Goal: Information Seeking & Learning: Learn about a topic

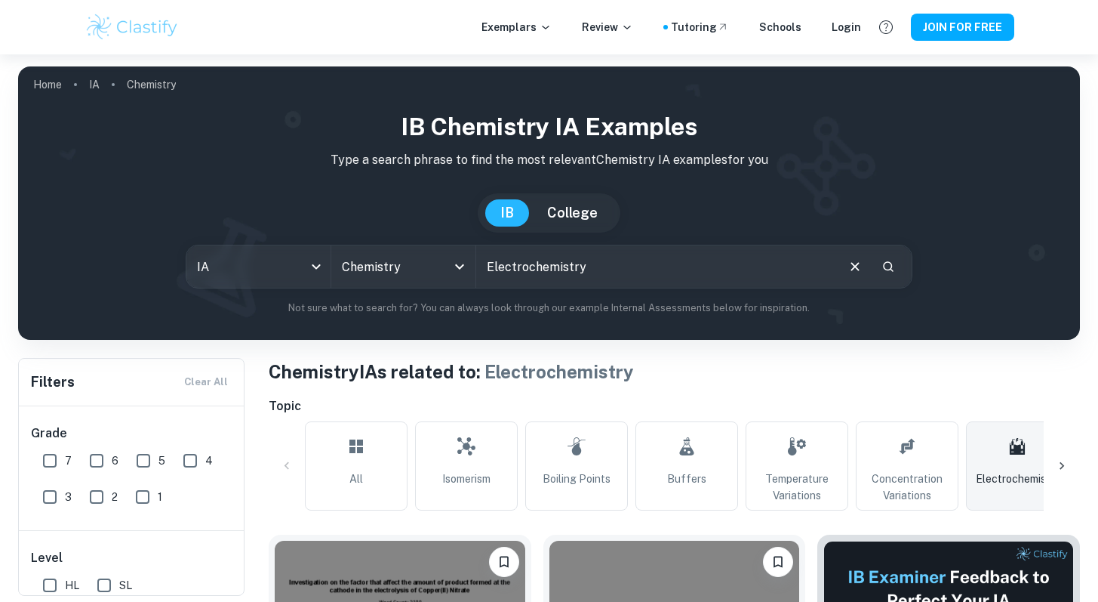
click at [562, 208] on button "College" at bounding box center [572, 212] width 81 height 27
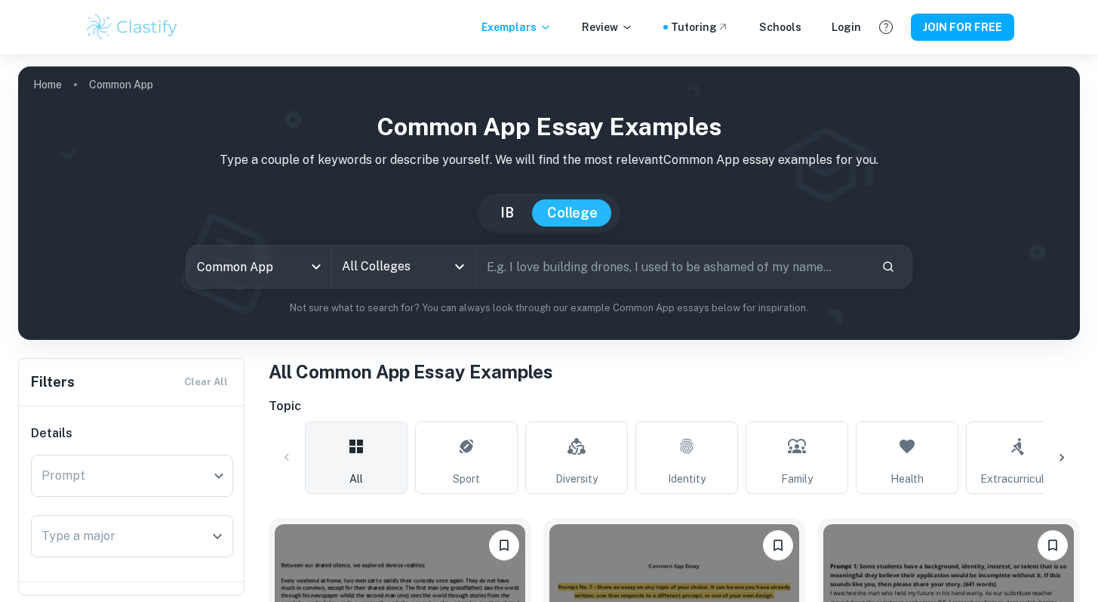
click at [509, 218] on button "IB" at bounding box center [507, 212] width 44 height 27
type input "ia"
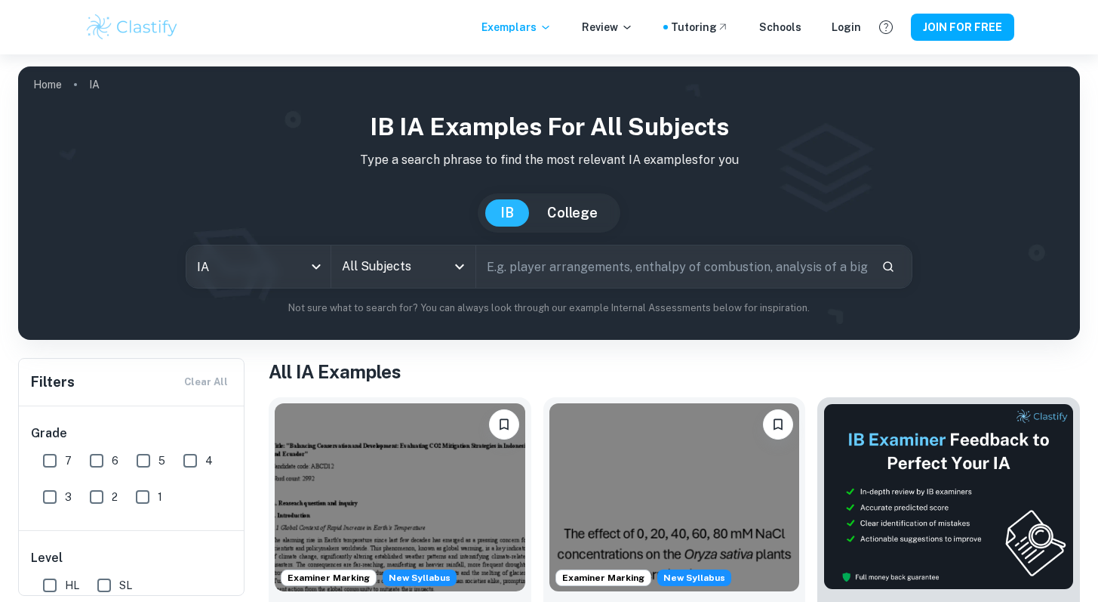
click at [532, 284] on input "text" at bounding box center [672, 266] width 393 height 42
type input "ruler"
click at [425, 266] on input "All Subjects" at bounding box center [392, 266] width 108 height 29
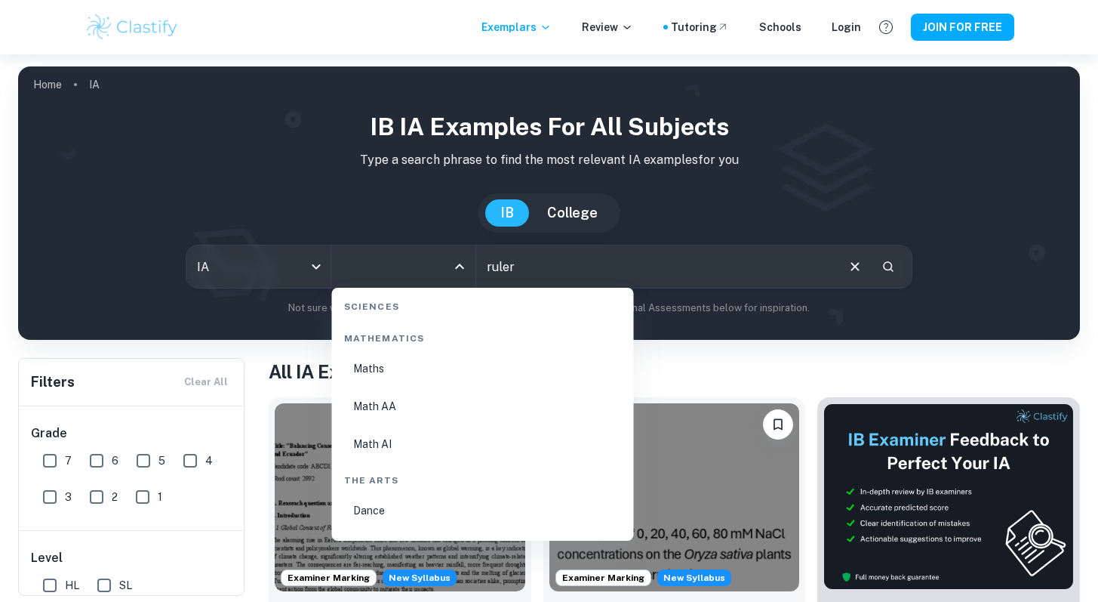
scroll to position [2332, 0]
click at [407, 519] on li "Physics" at bounding box center [483, 511] width 290 height 35
type input "Physics"
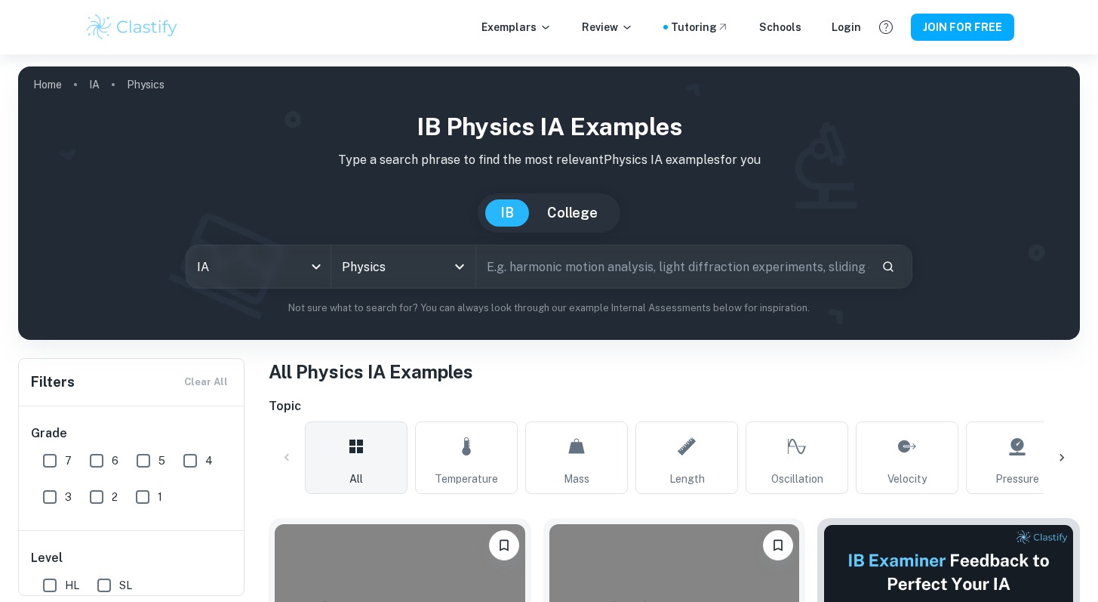
click at [567, 287] on input "text" at bounding box center [672, 266] width 393 height 42
type input "ruler"
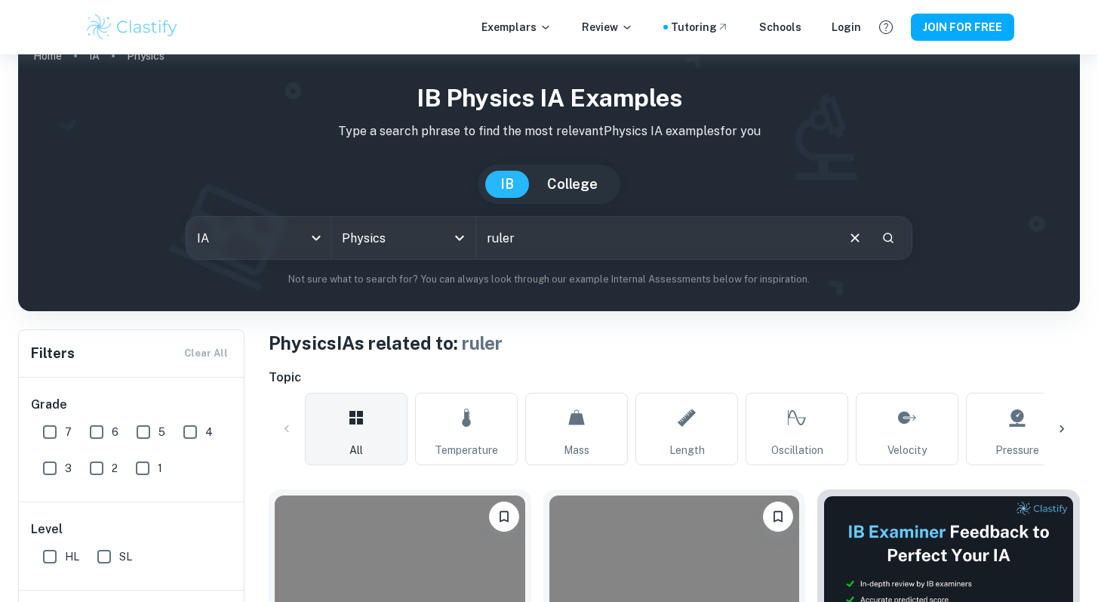
scroll to position [667, 0]
